Goal: Task Accomplishment & Management: Manage account settings

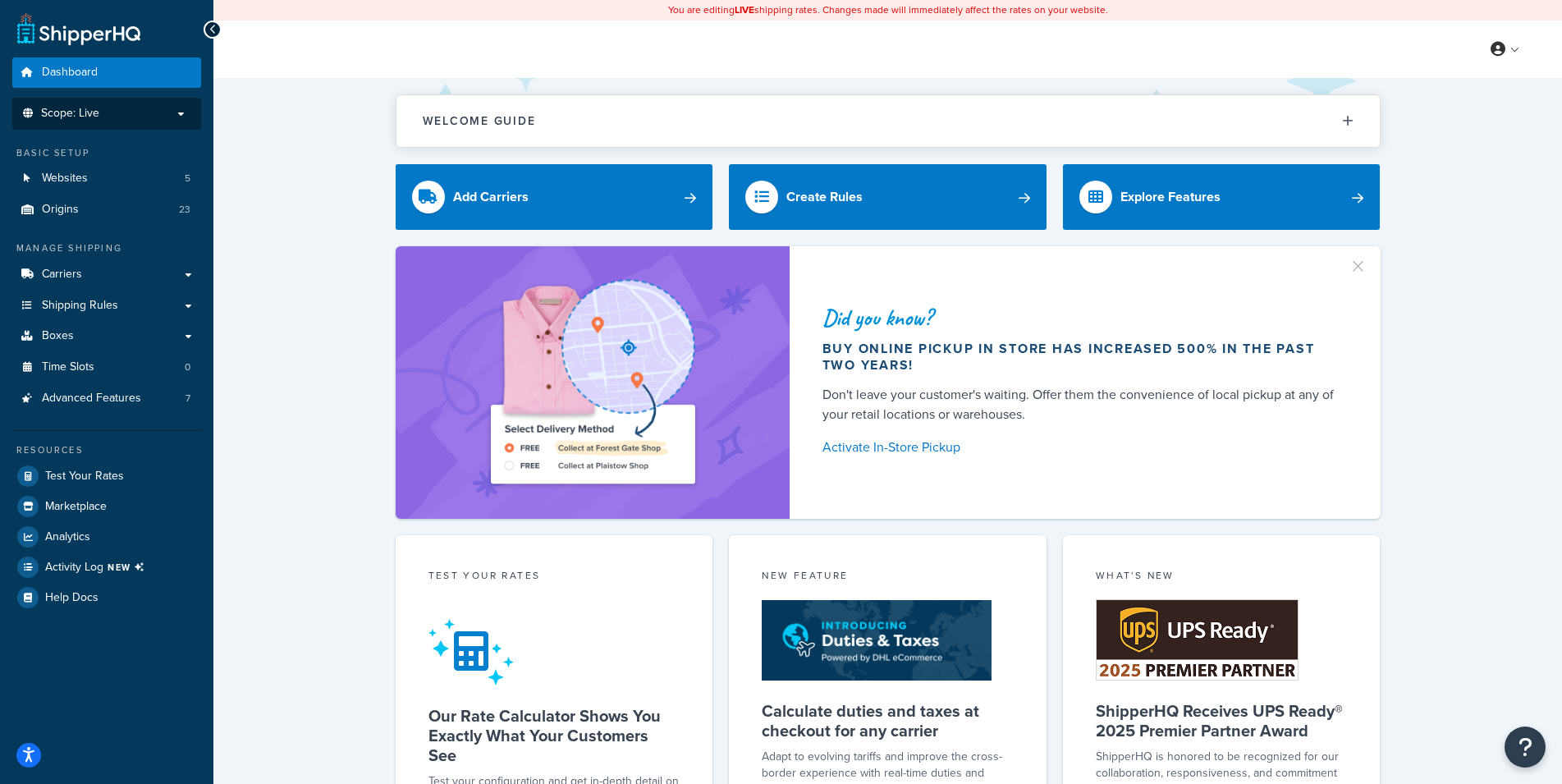
click at [91, 117] on span "Scope: Live" at bounding box center [70, 114] width 58 height 14
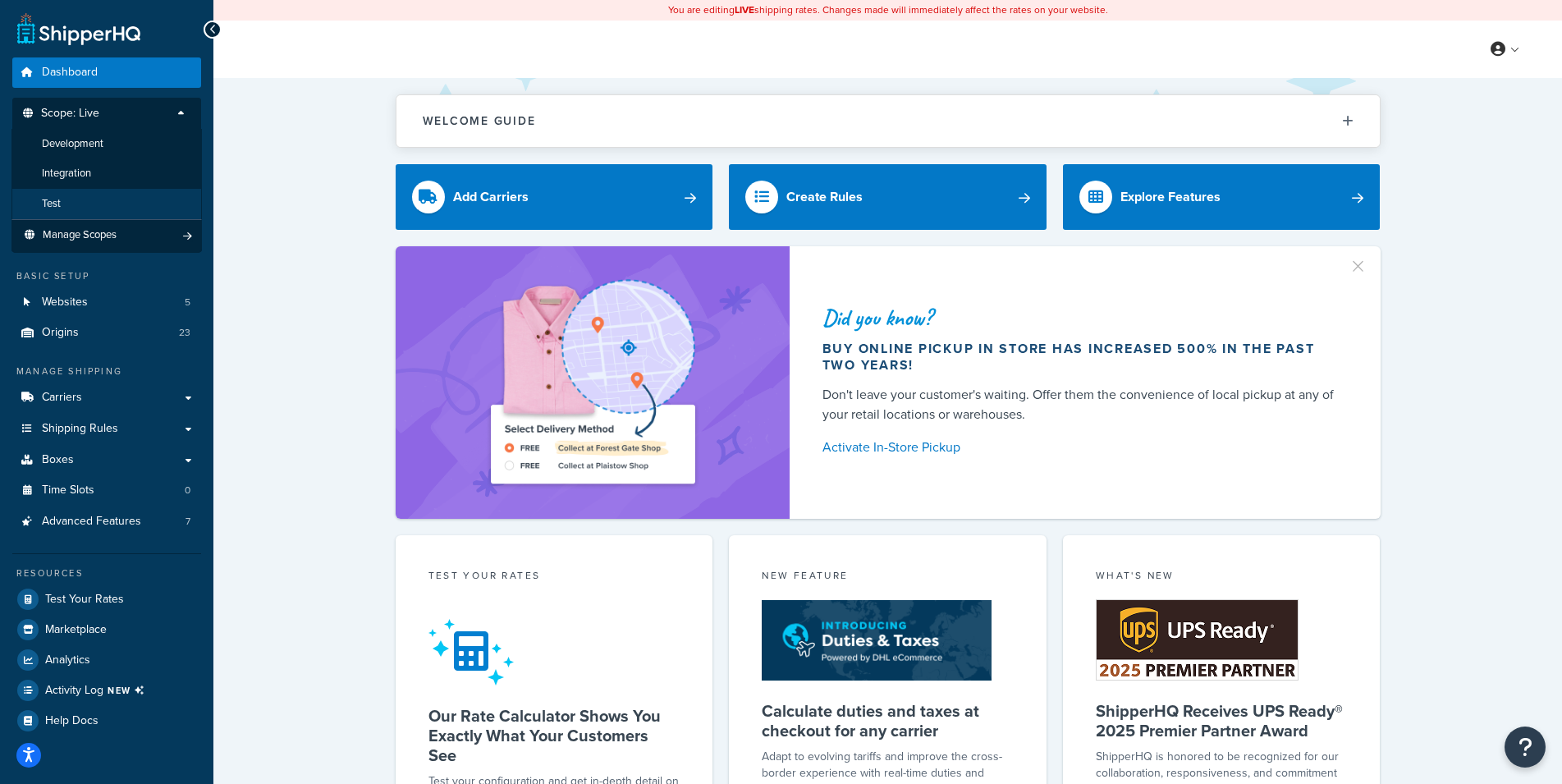
click at [60, 205] on span "Test" at bounding box center [51, 204] width 19 height 14
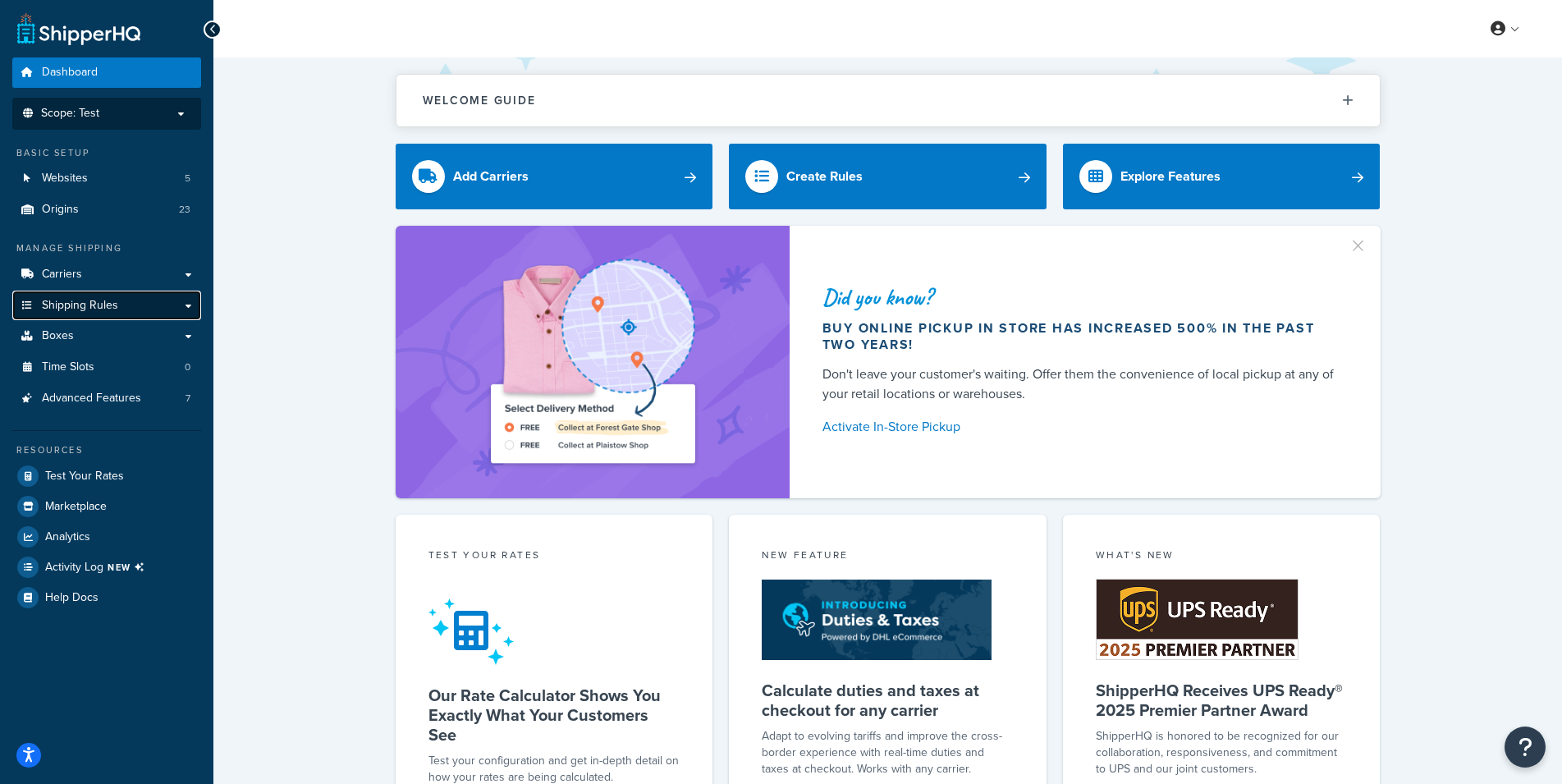
click at [99, 299] on span "Shipping Rules" at bounding box center [80, 306] width 76 height 14
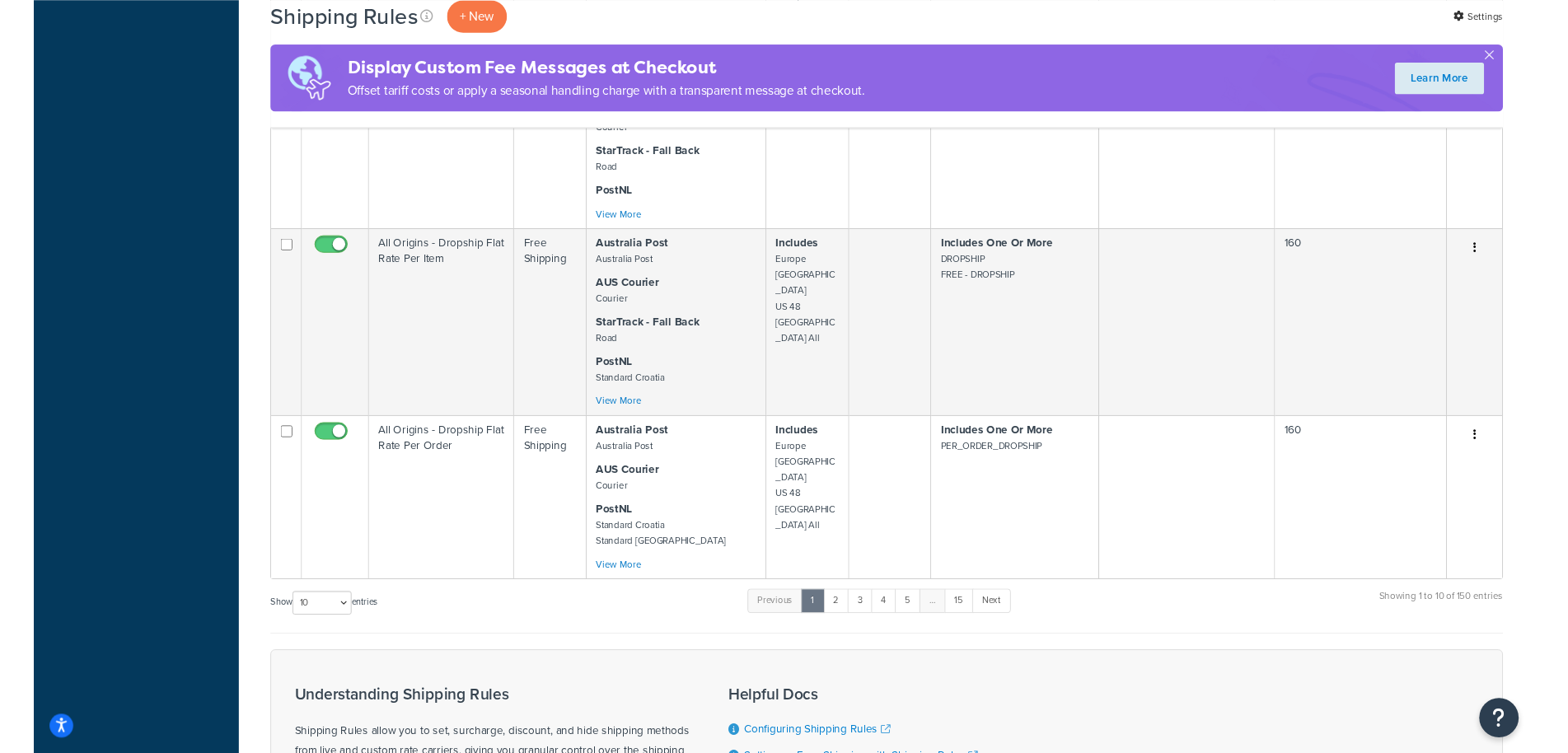
scroll to position [1625, 0]
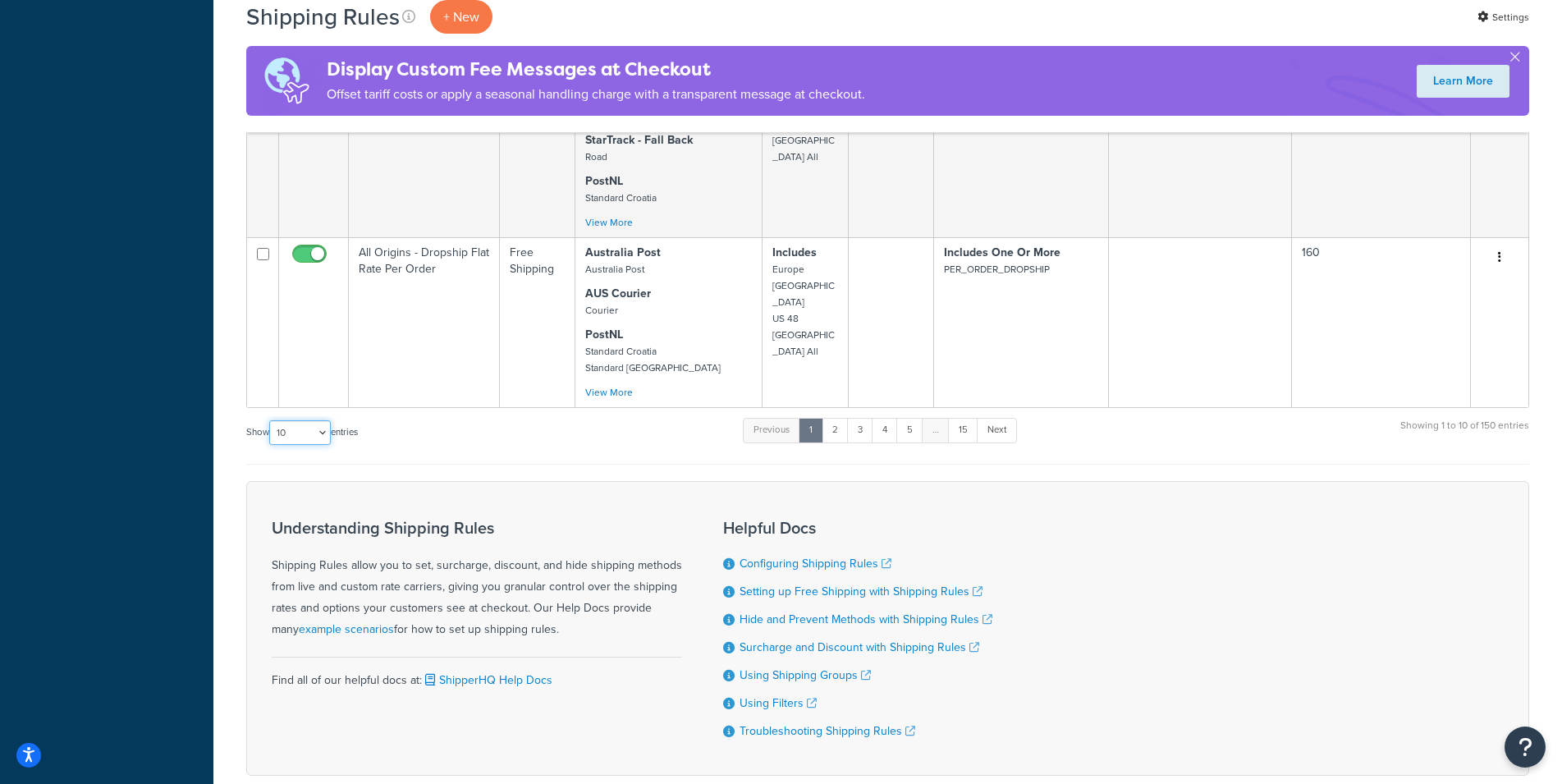
click at [269, 420] on select "10 15 25 50 100 1000" at bounding box center [299, 431] width 61 height 24
select select "1000"
click option "1000" at bounding box center [0, 0] width 0 height 0
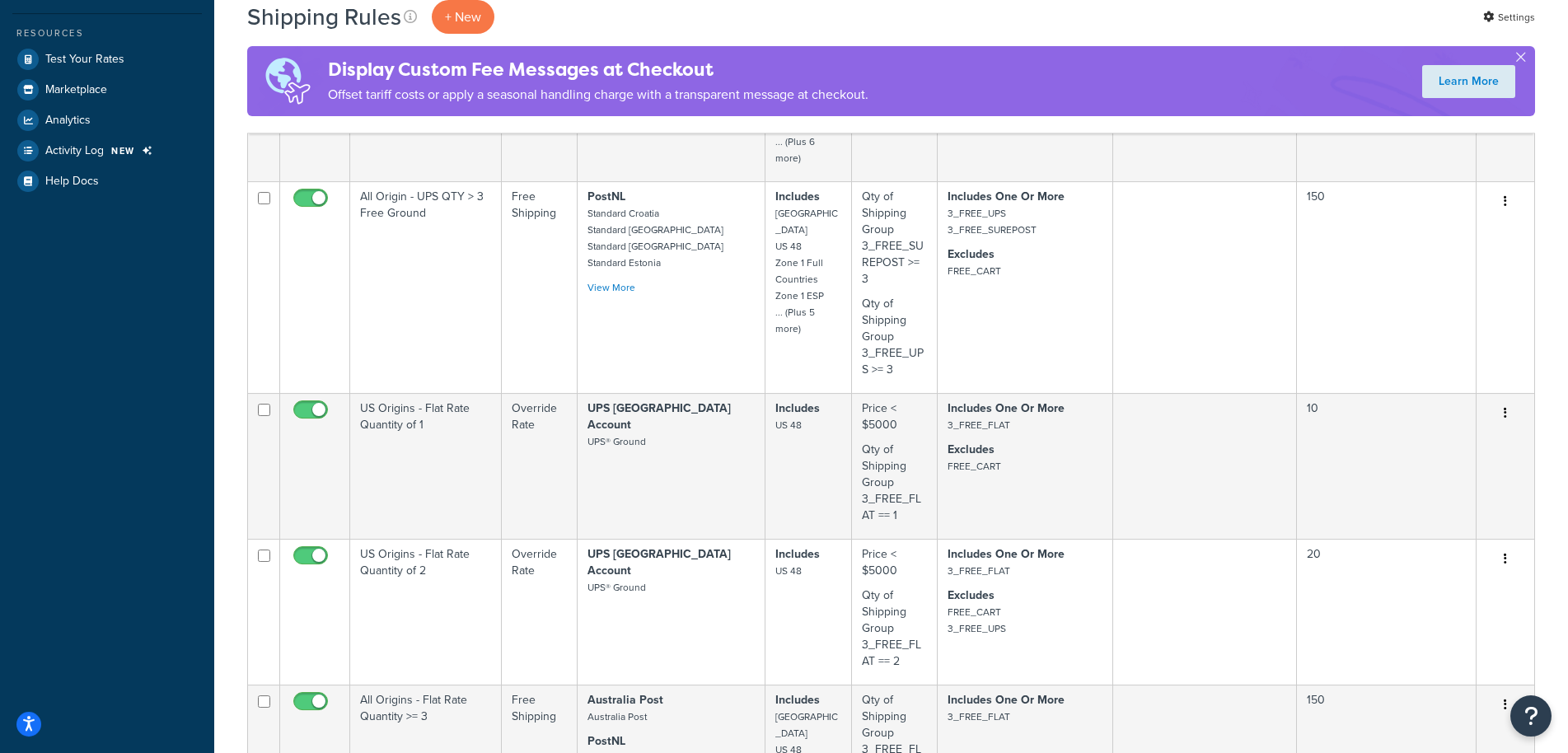
scroll to position [1867, 0]
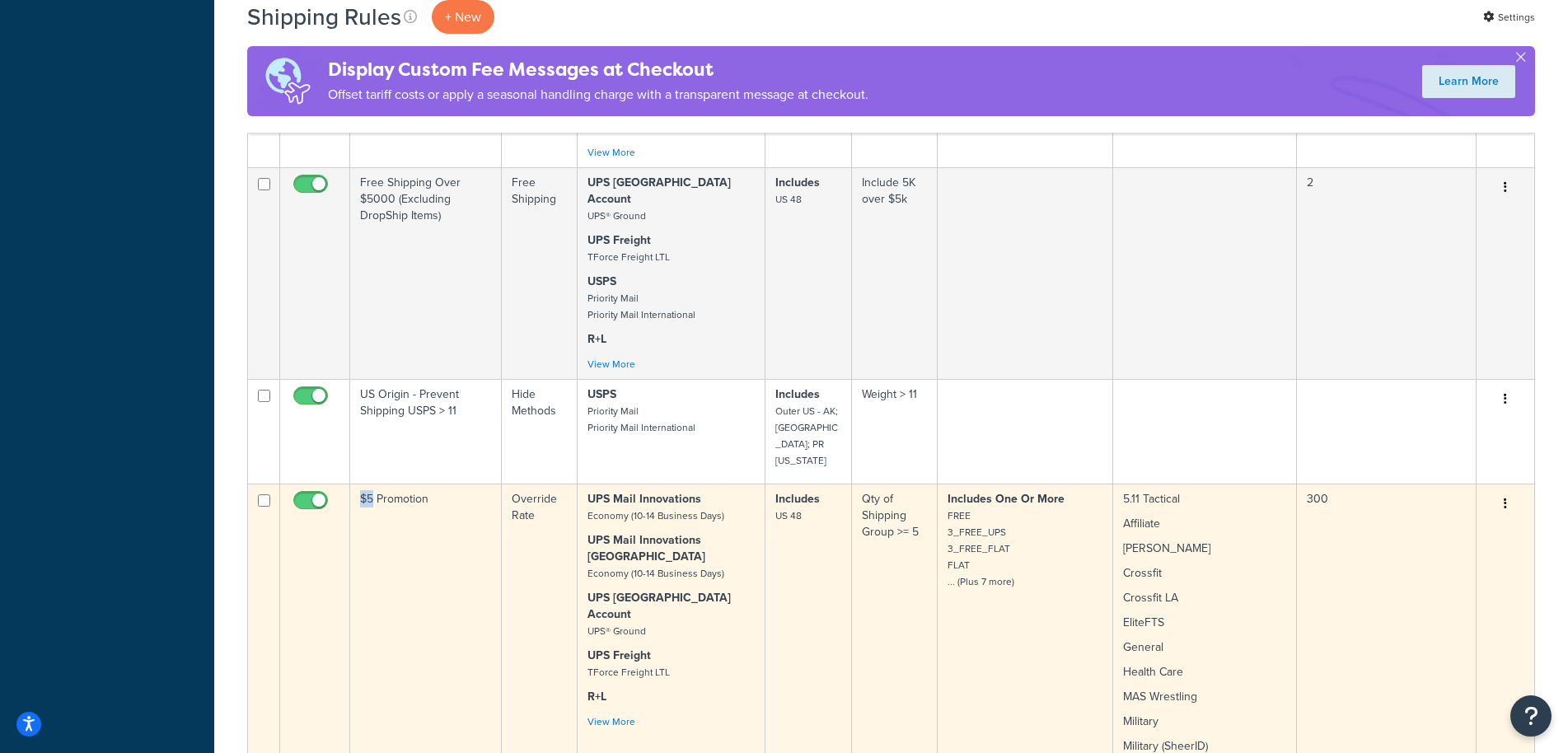
click at [1505, 498] on icon "button" at bounding box center [1505, 504] width 3 height 12
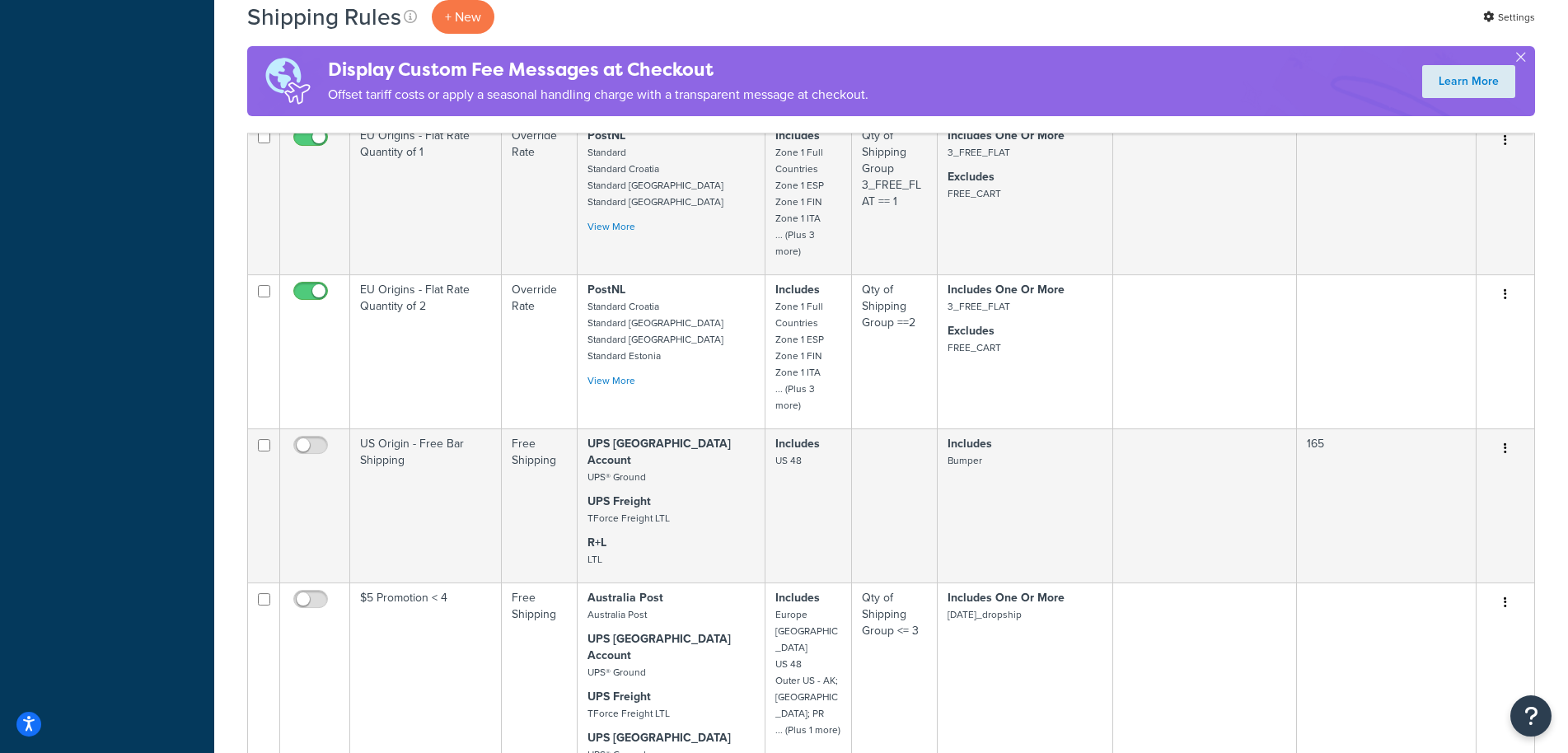
scroll to position [9045, 0]
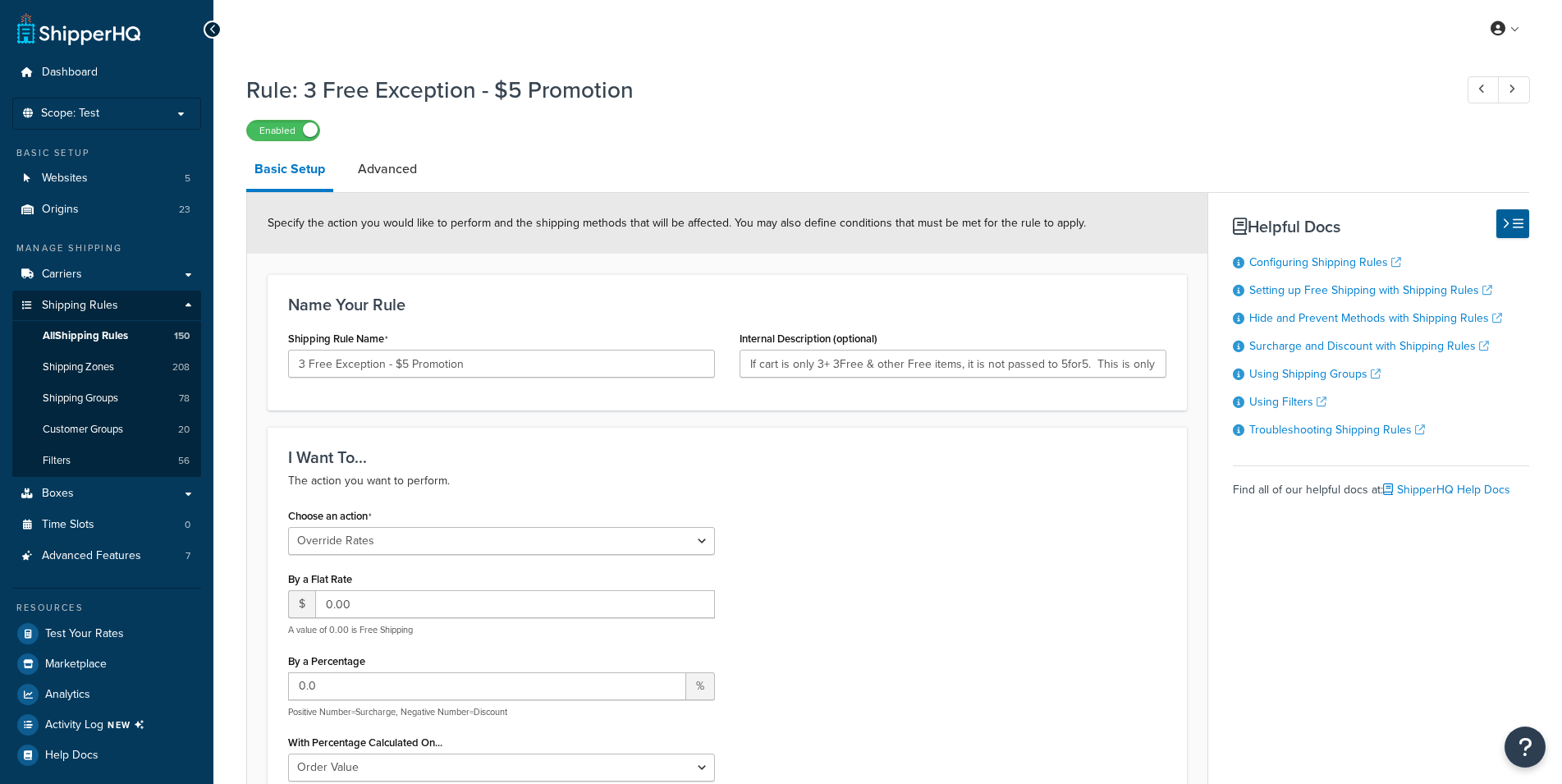
select select "OVERRIDE"
select select "SHIPPING_GROUP"
click at [395, 169] on link "Advanced" at bounding box center [388, 168] width 76 height 39
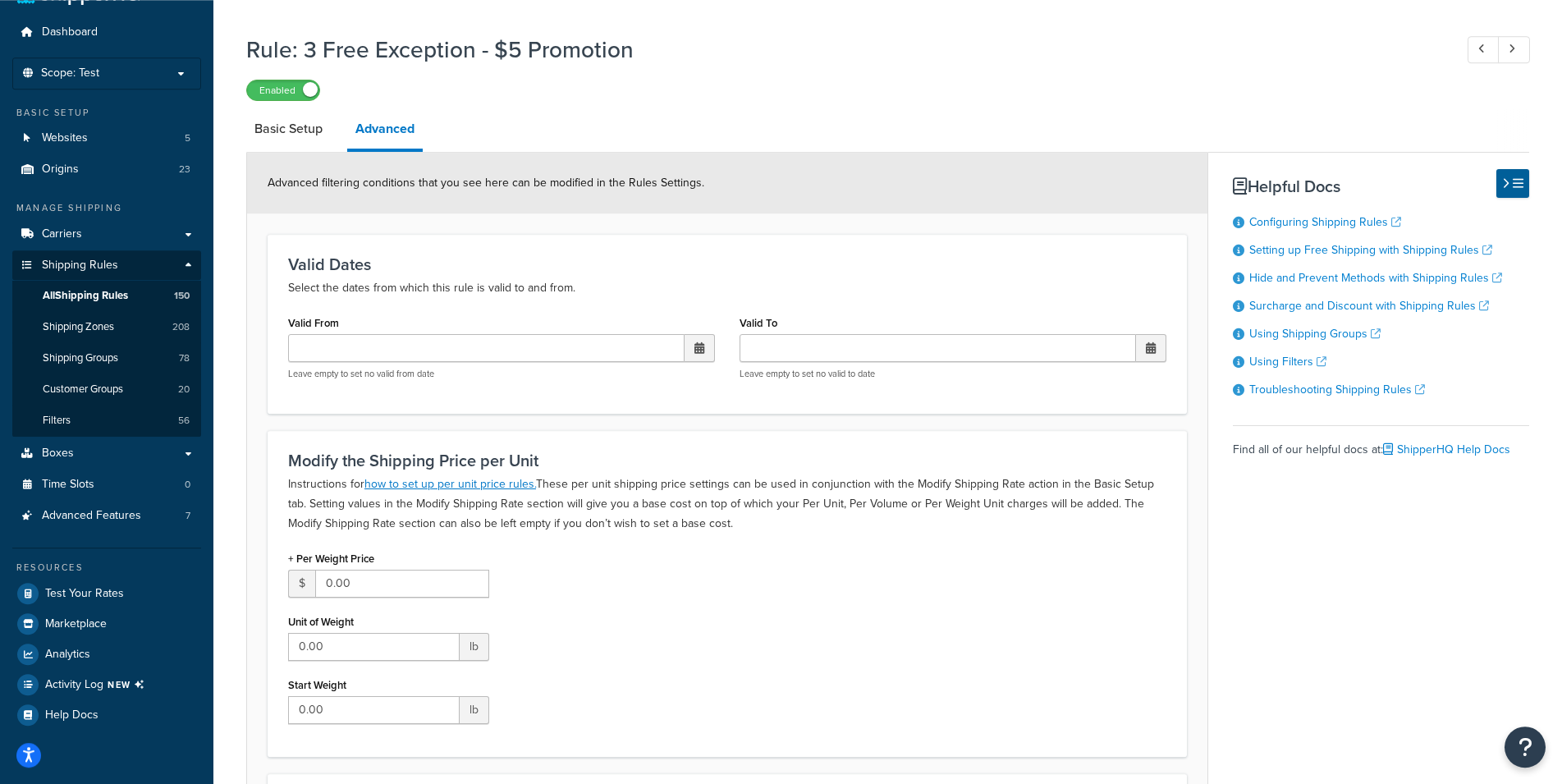
scroll to position [5, 0]
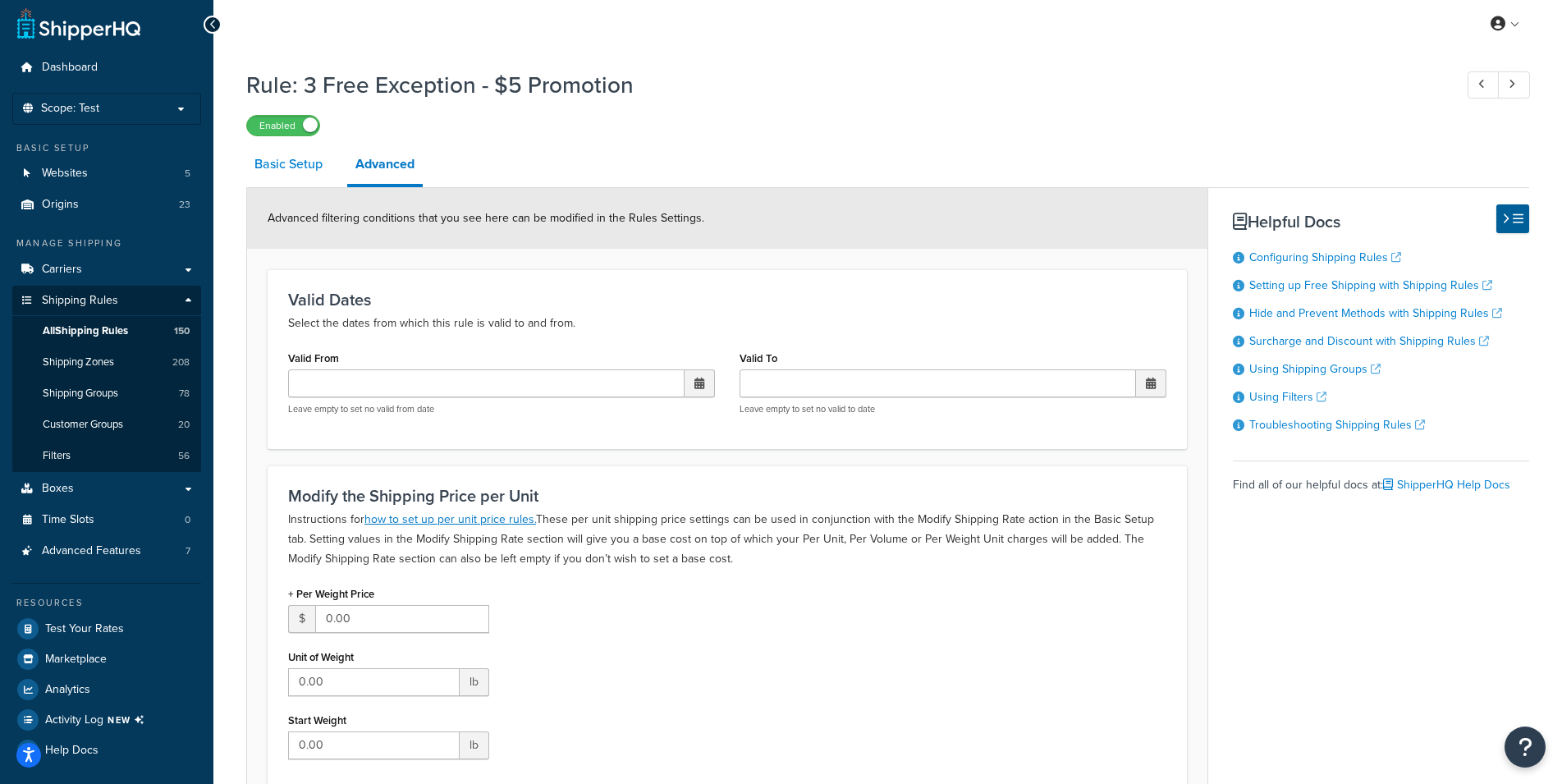
click at [285, 166] on link "Basic Setup" at bounding box center [288, 164] width 85 height 39
select select "OVERRIDE"
select select "SHIPPING_GROUP"
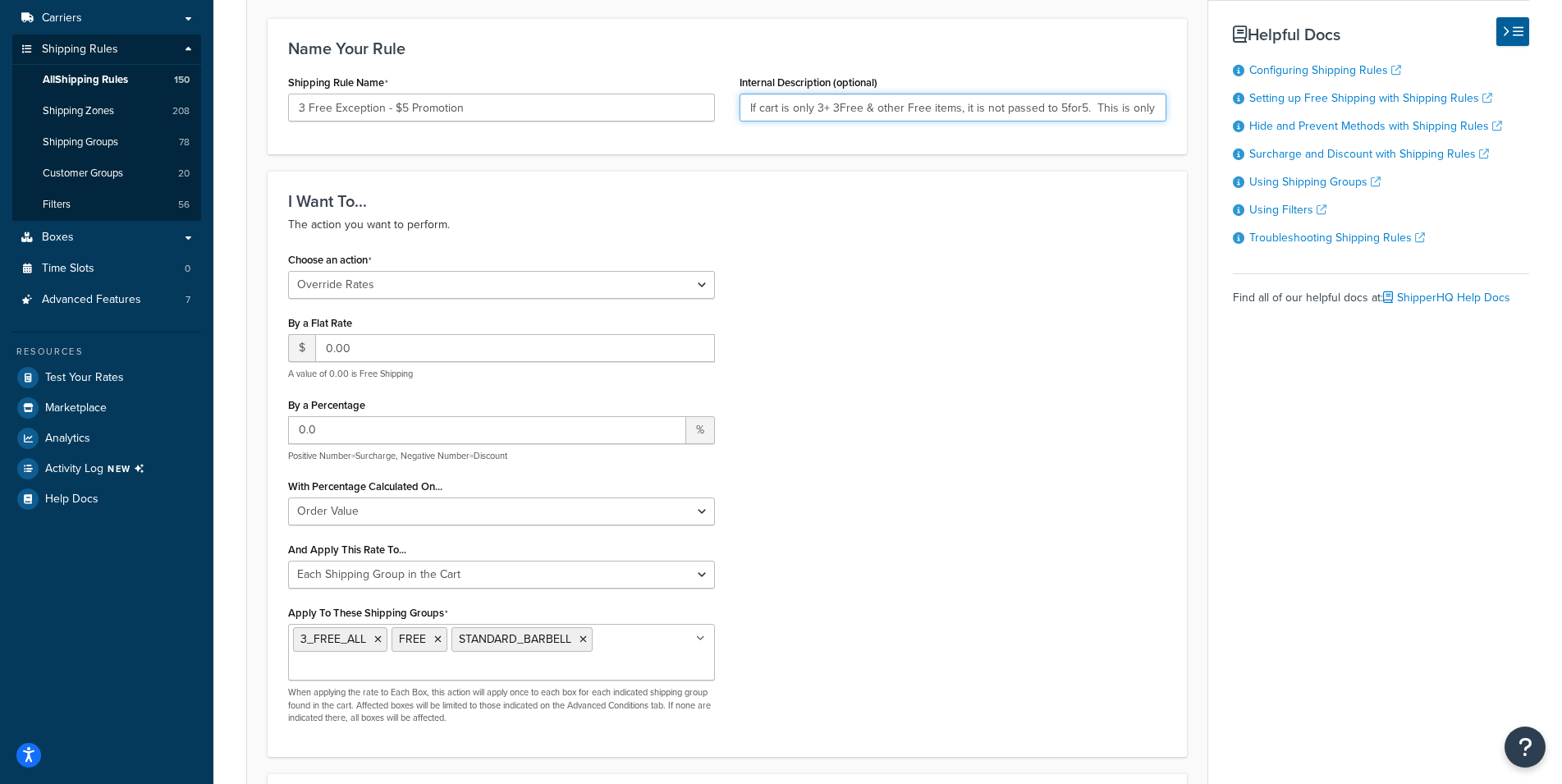
scroll to position [0, 135]
drag, startPoint x: 1099, startPoint y: 105, endPoint x: 1207, endPoint y: 109, distance: 108.1
click at [1166, 109] on input "If cart is only 3+ 3Free & other Free items, it is not passed to 5for5. This is…" at bounding box center [953, 107] width 427 height 28
click at [1087, 204] on h3 "I Want To..." at bounding box center [728, 201] width 879 height 19
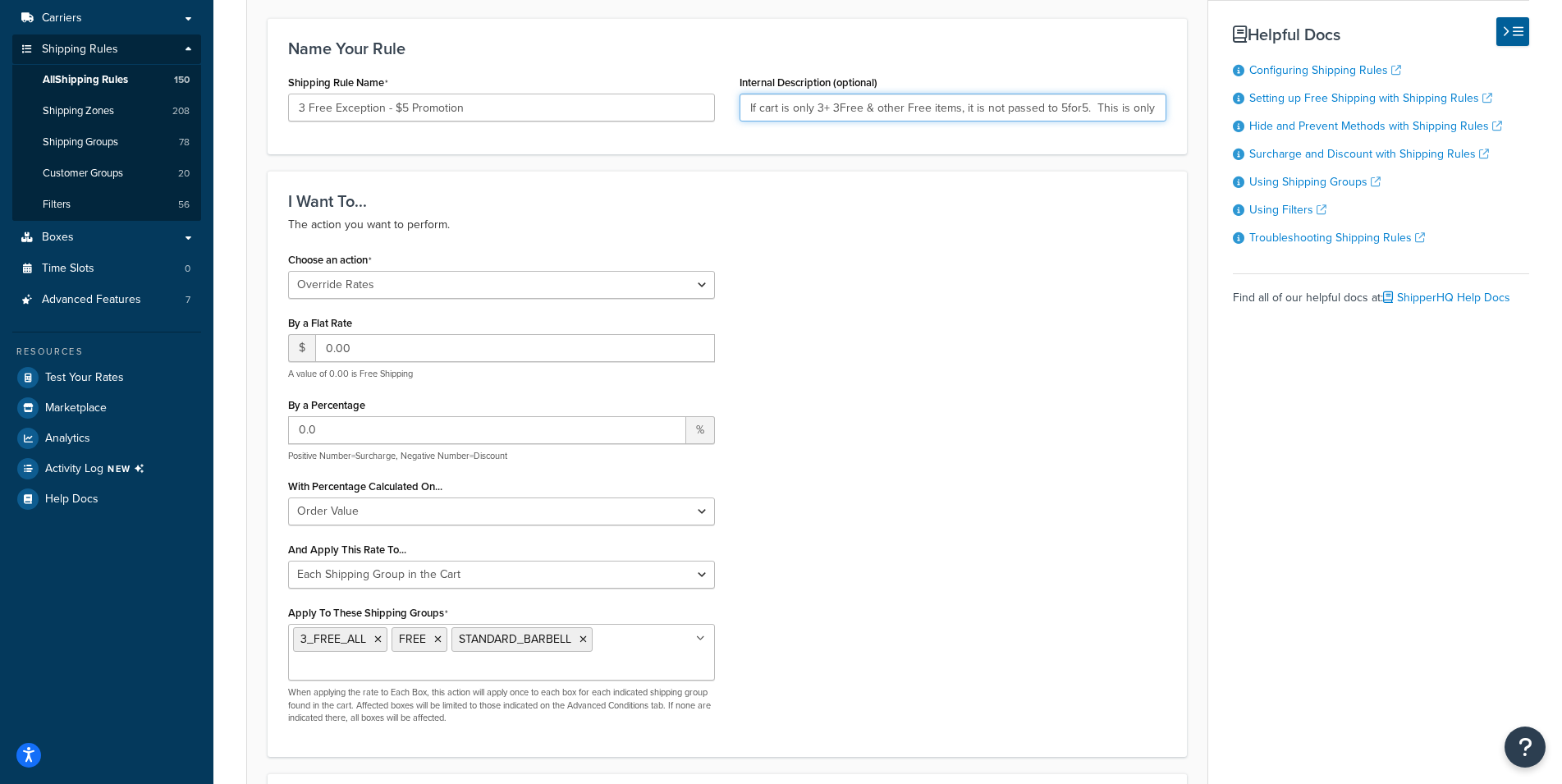
drag, startPoint x: 959, startPoint y: 102, endPoint x: 705, endPoint y: 101, distance: 254.0
click at [740, 101] on input "If cart is only 3+ 3Free & other Free items, it is not passed to 5for5. This is…" at bounding box center [953, 107] width 427 height 28
click at [942, 257] on div "Choose an action Choose an action Override Rates Surcharge or discount rates Hi…" at bounding box center [727, 491] width 903 height 488
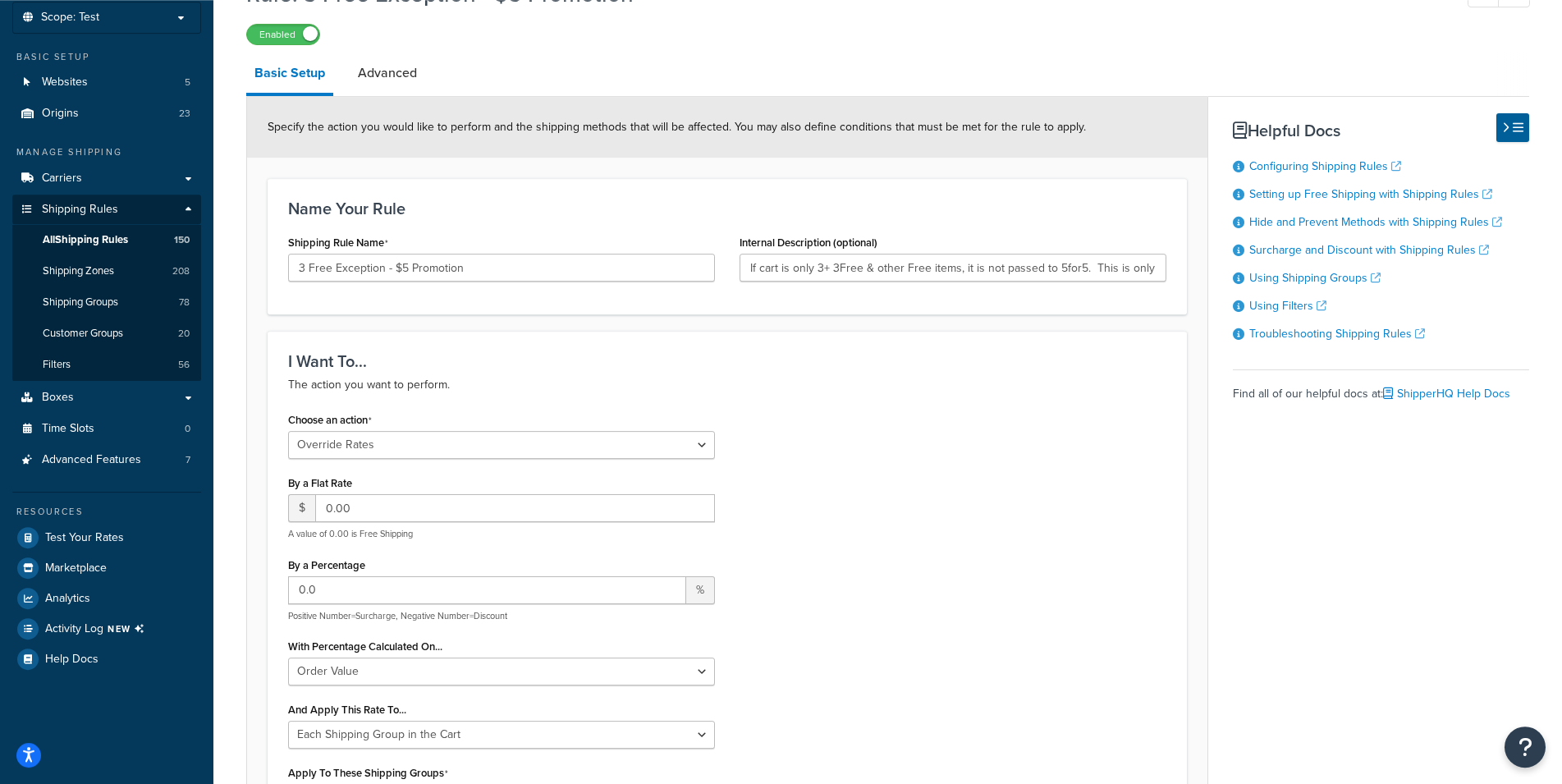
scroll to position [263, 0]
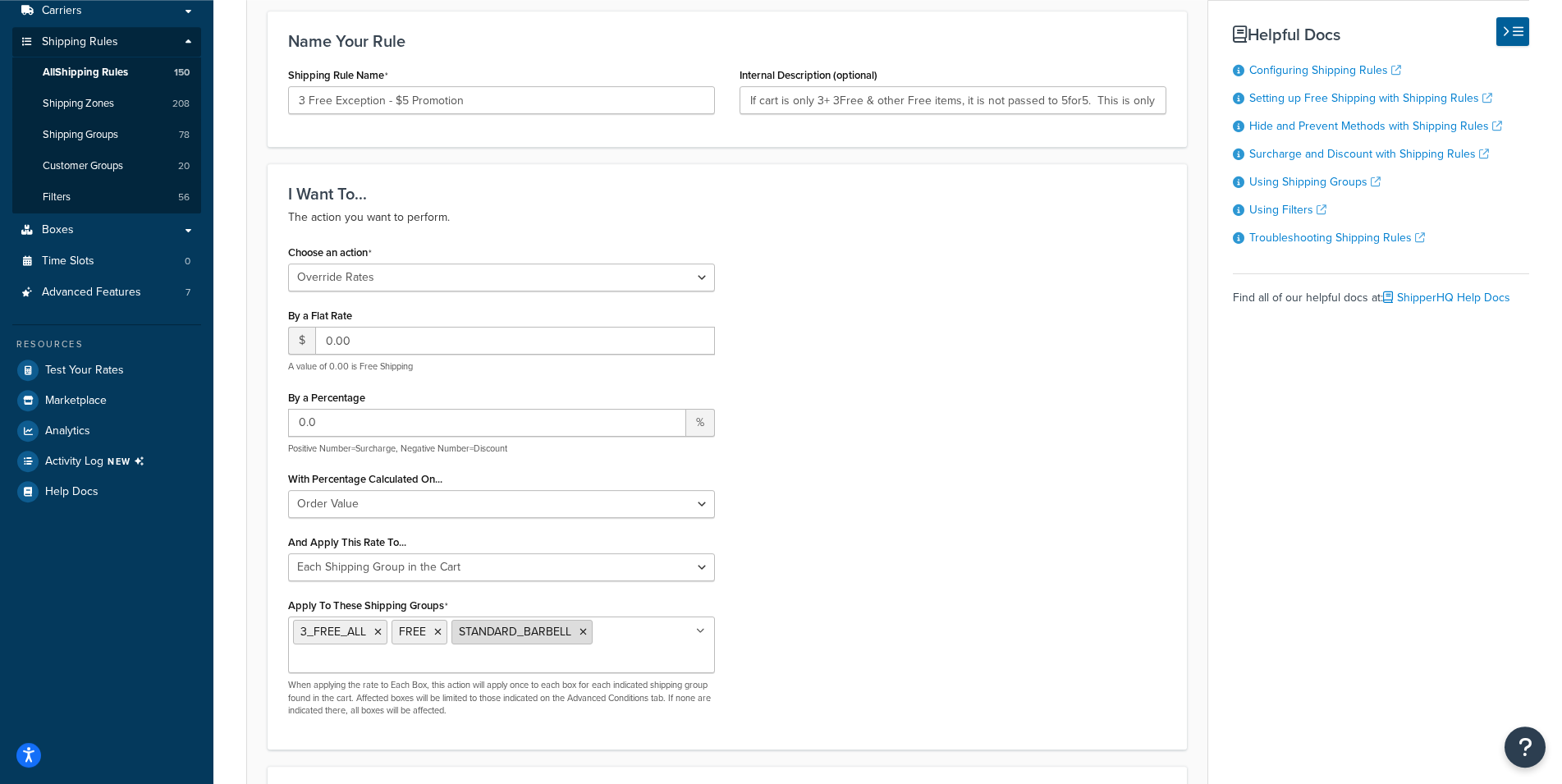
click at [583, 629] on icon at bounding box center [584, 632] width 8 height 10
click at [954, 606] on div "Choose an action Choose an action Override Rates Surcharge or discount rates Hi…" at bounding box center [727, 471] width 903 height 463
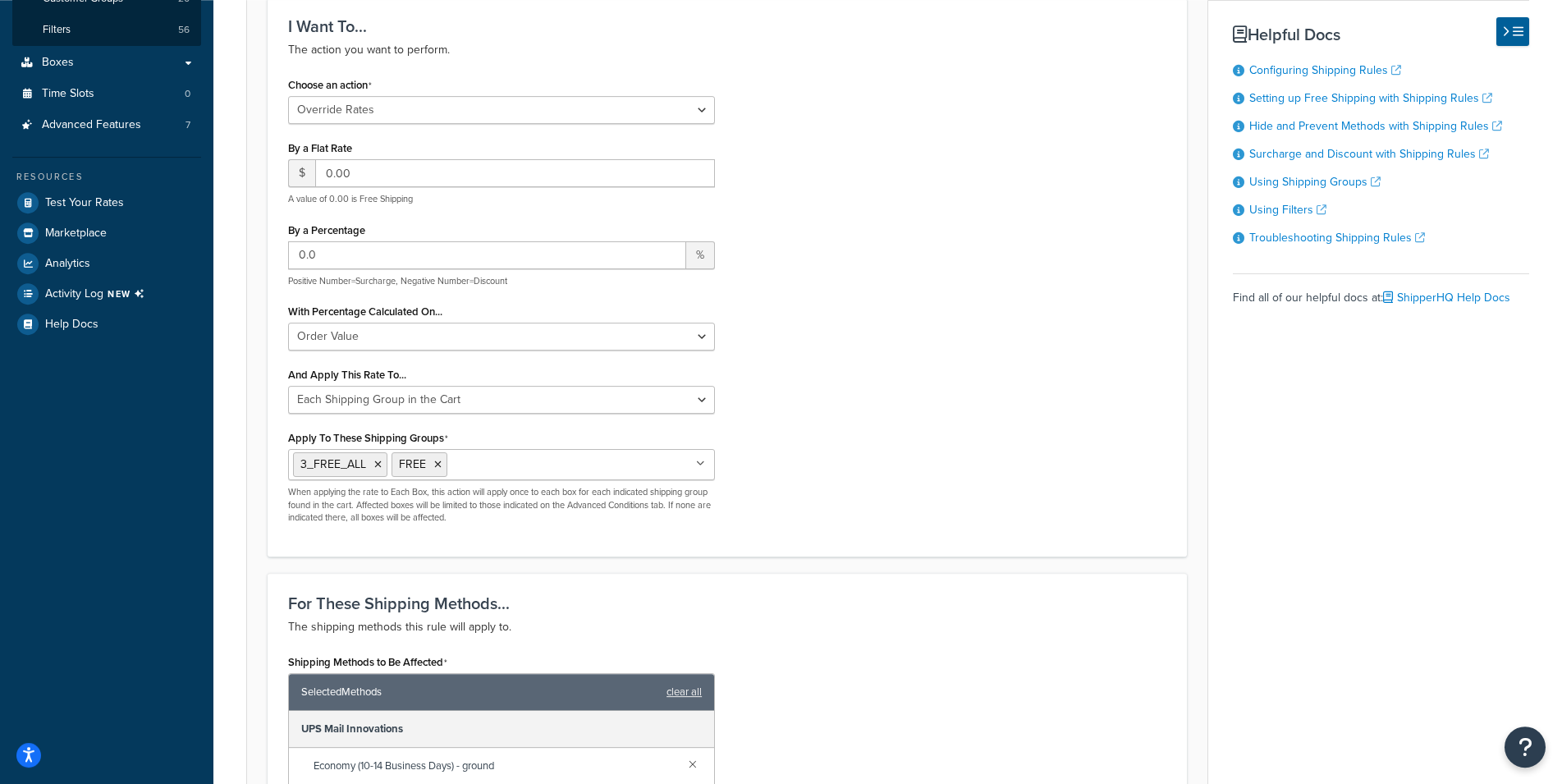
scroll to position [1576, 0]
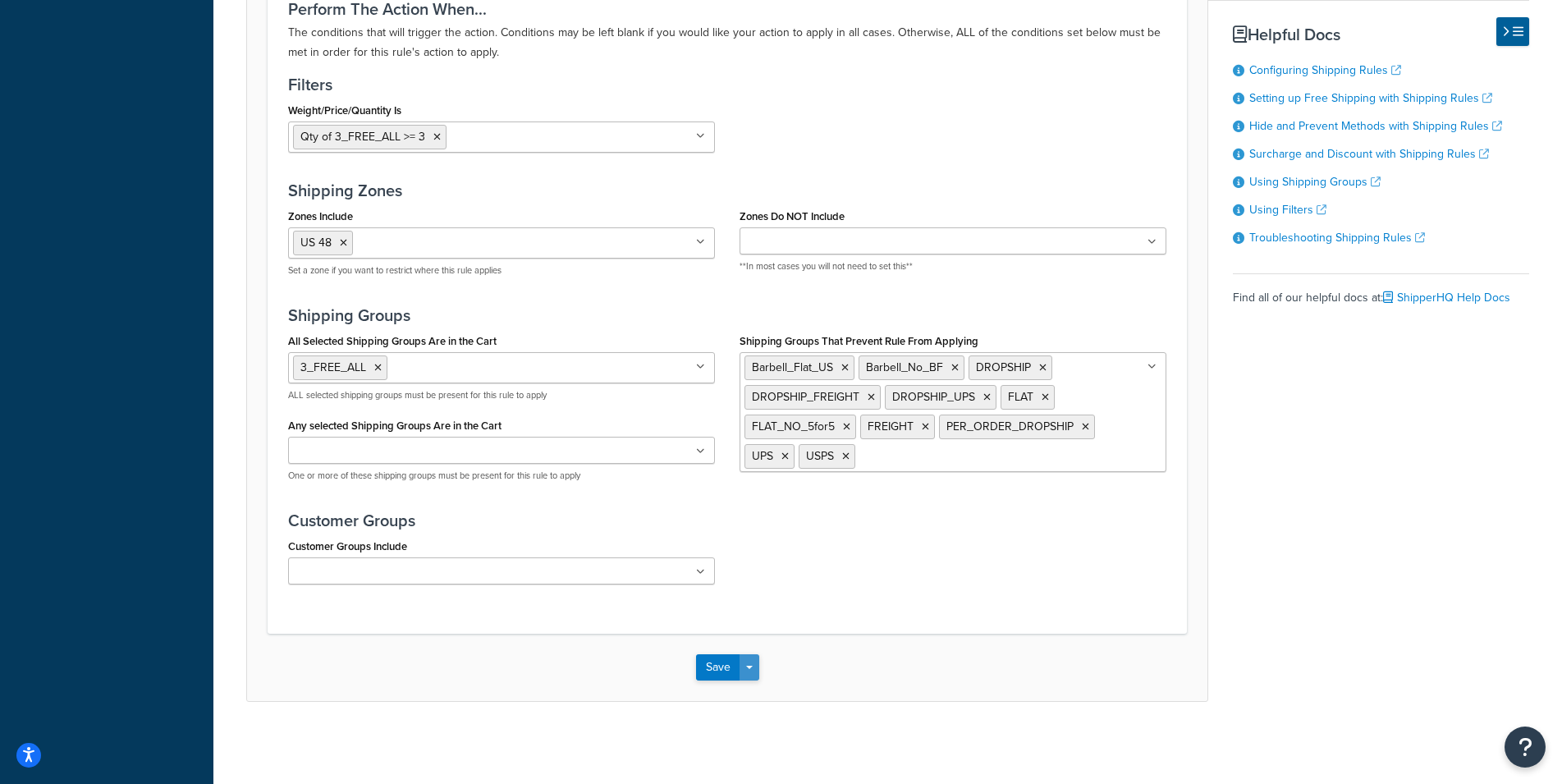
click at [748, 670] on button "Save Dropdown" at bounding box center [749, 667] width 19 height 26
click at [740, 696] on button "Save and Edit" at bounding box center [776, 696] width 159 height 34
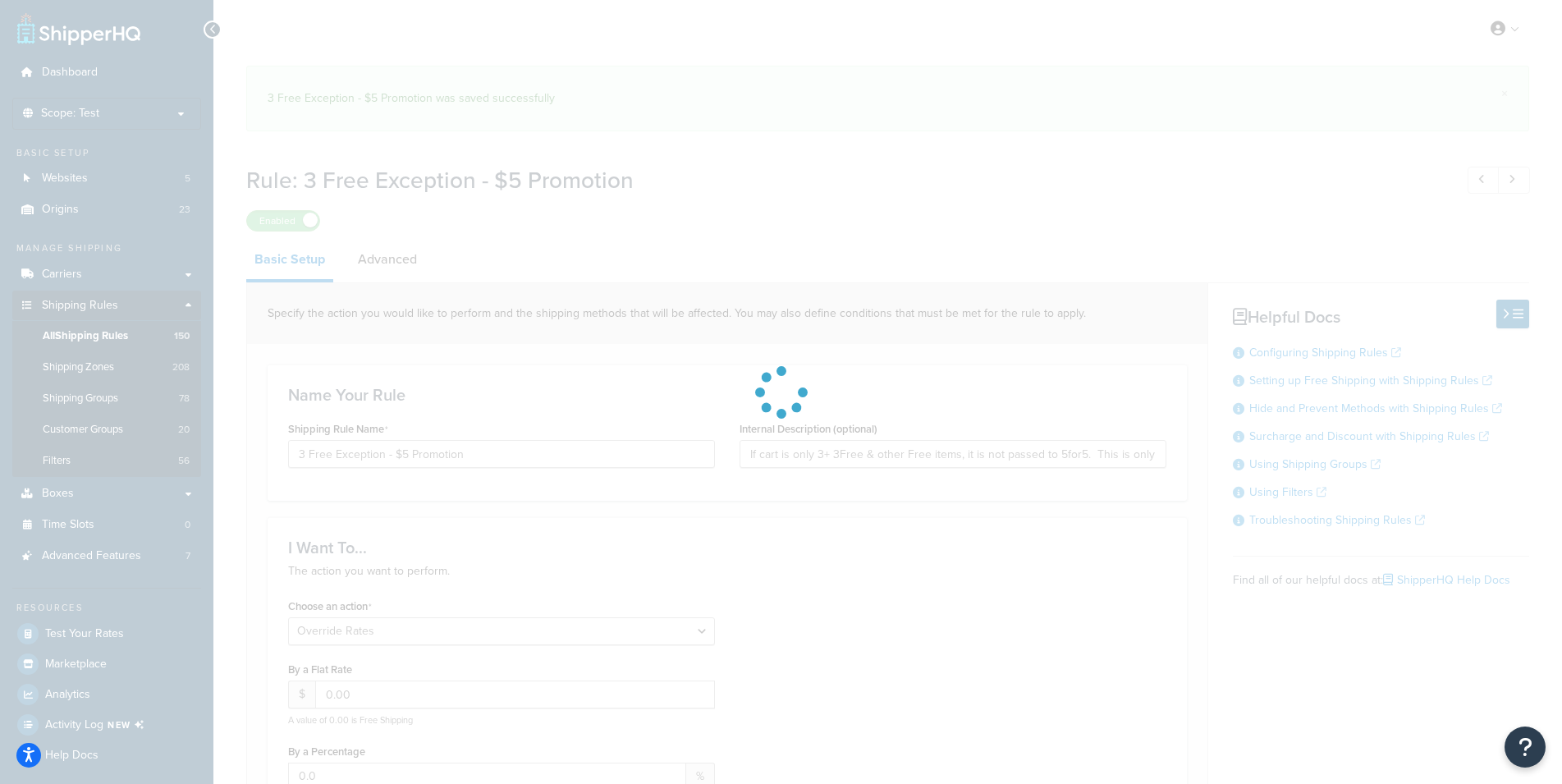
select select "OVERRIDE"
select select "SHIPPING_GROUP"
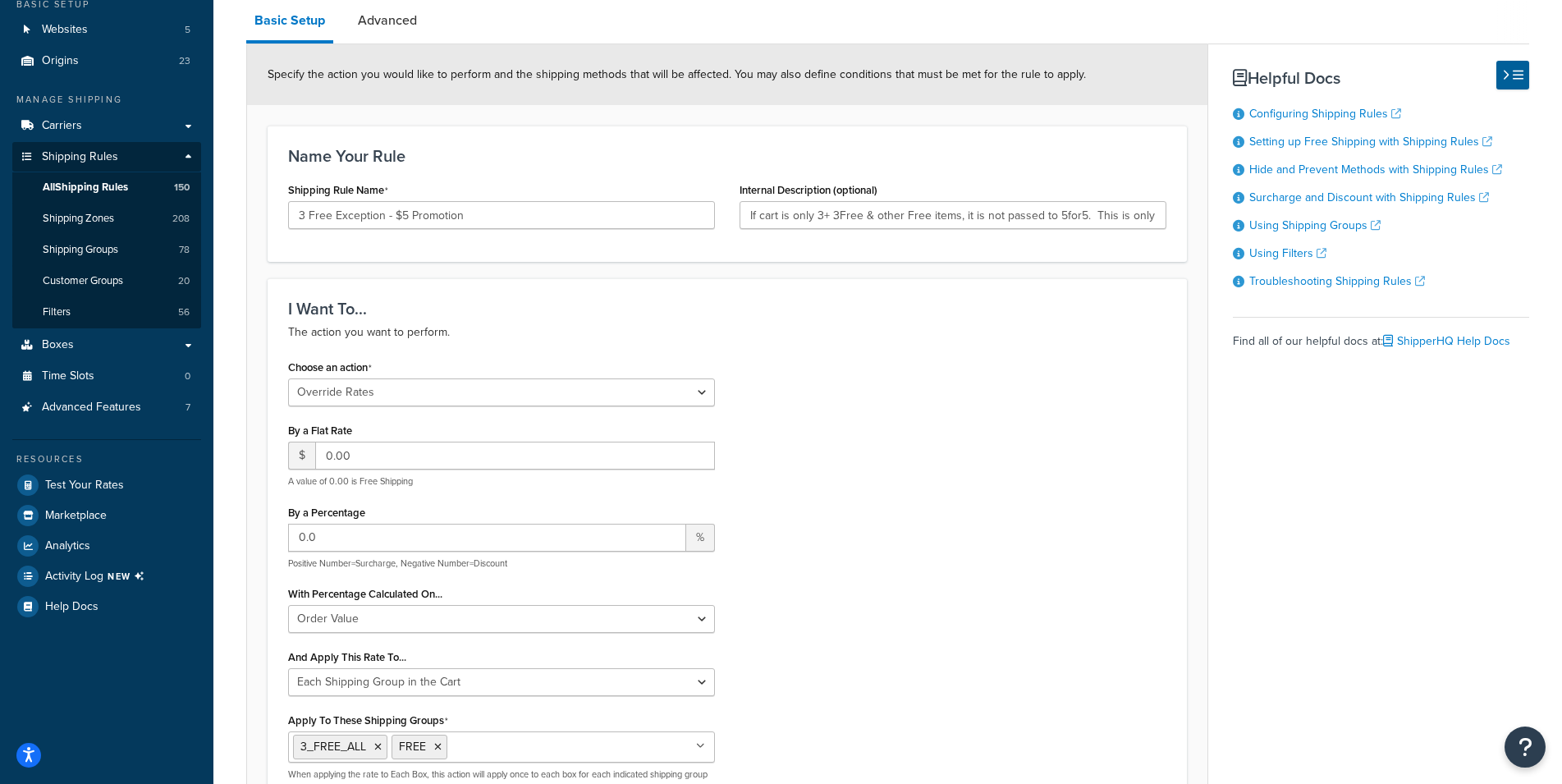
scroll to position [128, 0]
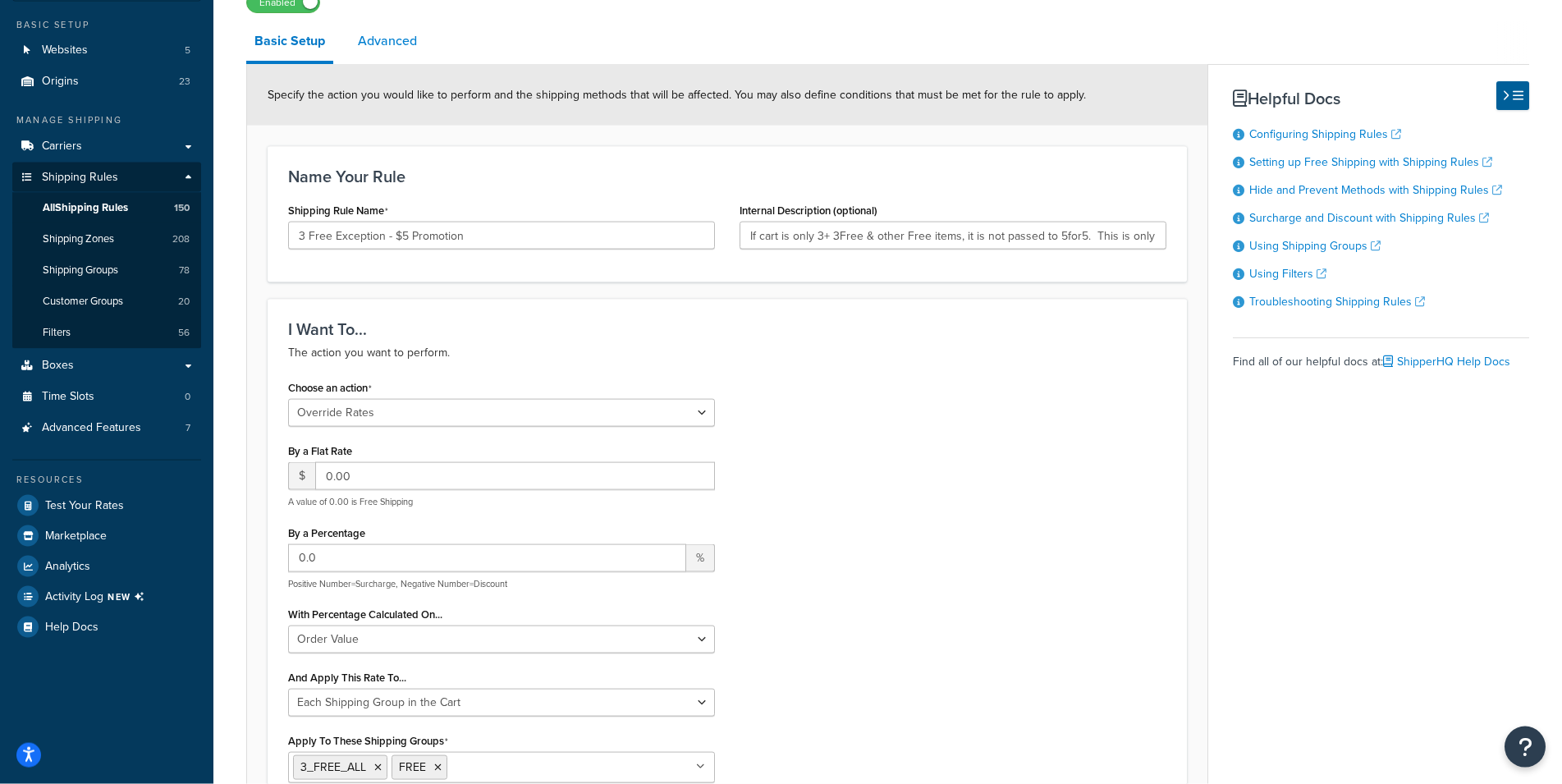
click at [381, 43] on link "Advanced" at bounding box center [388, 41] width 76 height 39
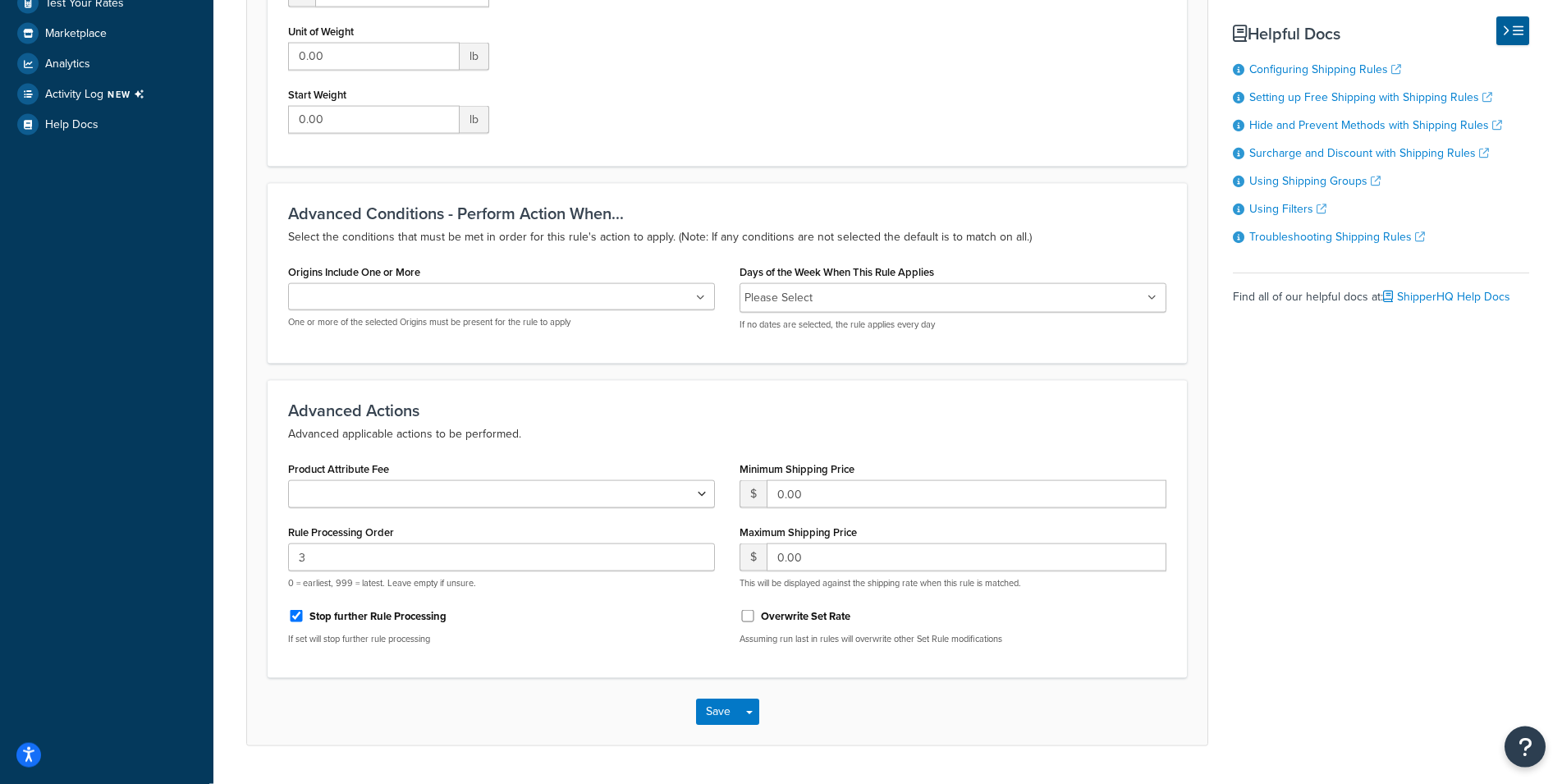
scroll to position [675, 0]
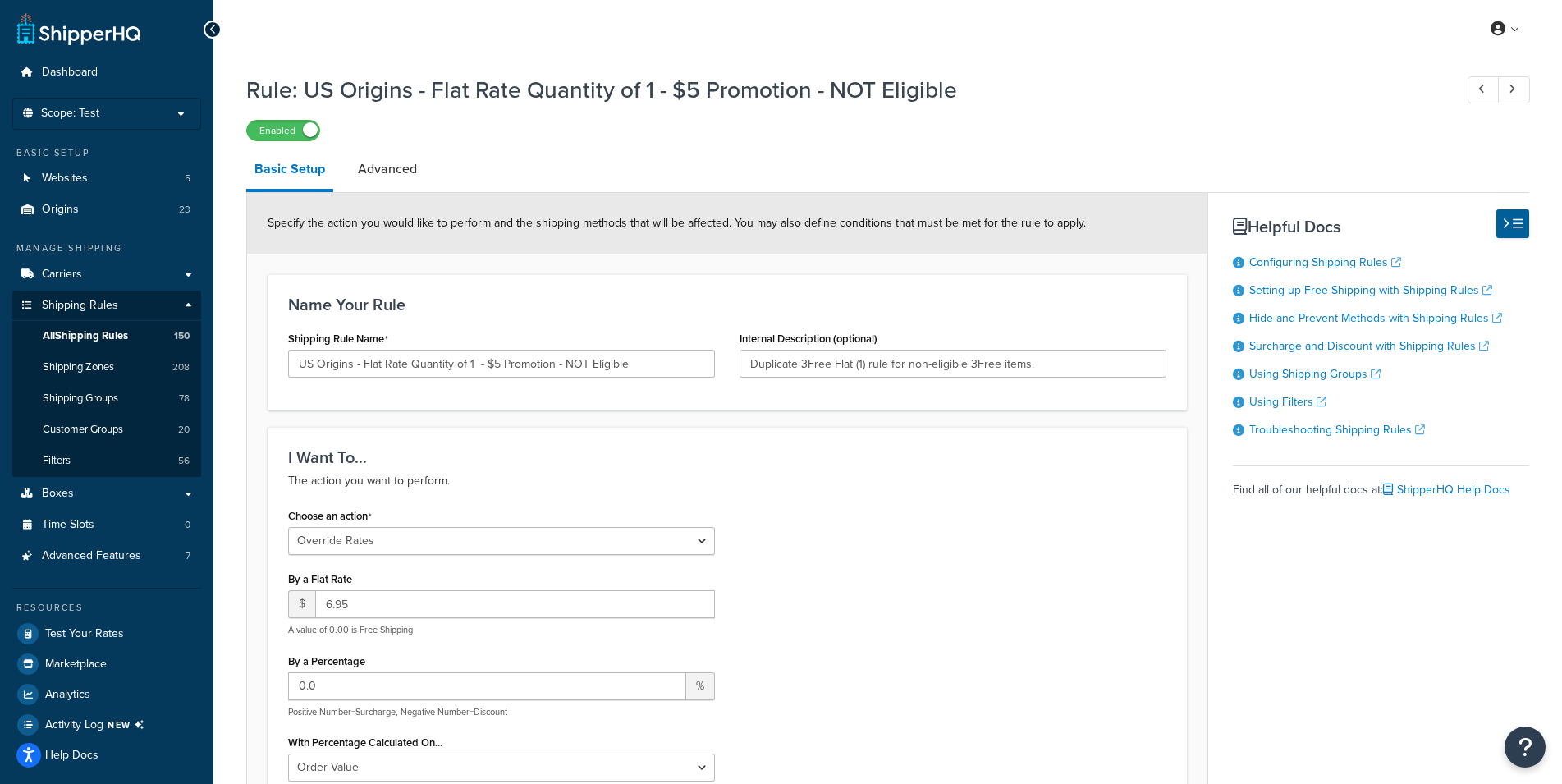
select select "OVERRIDE"
select select "SHIPPING_GROUP"
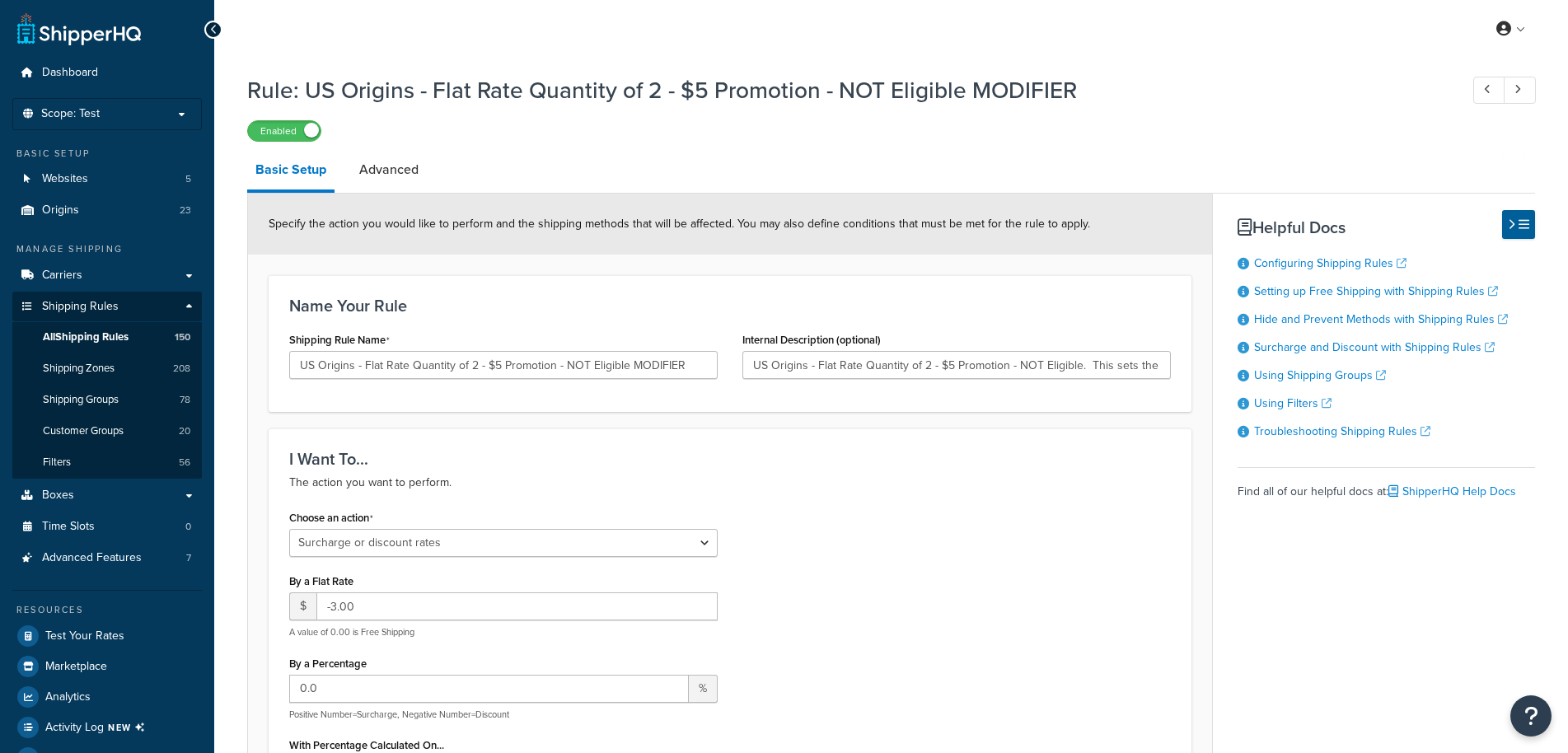
select select "SURCHARGE"
select select "ORDER"
select select "SHIPPING_GROUP"
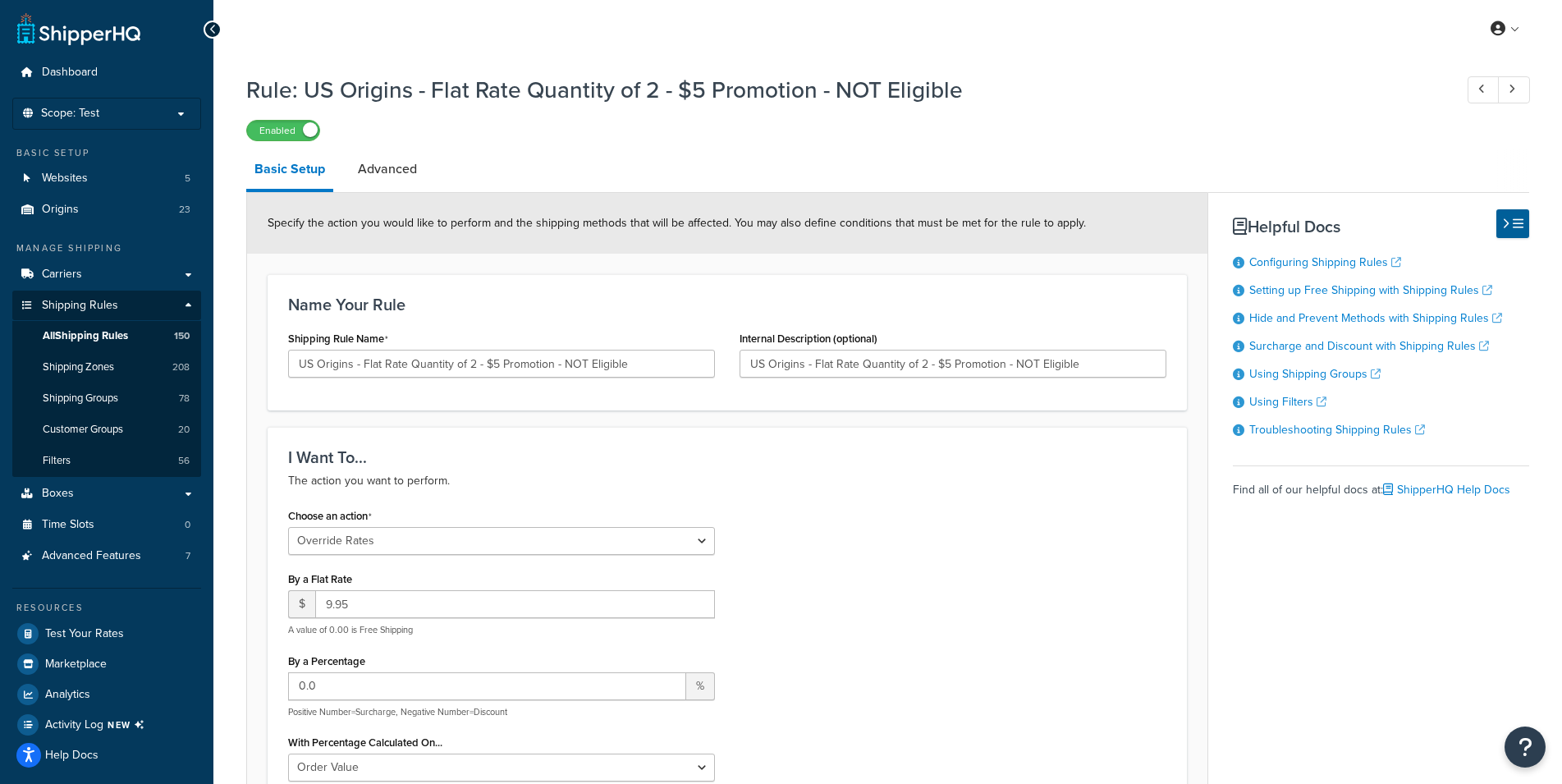
select select "OVERRIDE"
select select "SHIPPING_GROUP"
